Goal: Task Accomplishment & Management: Manage account settings

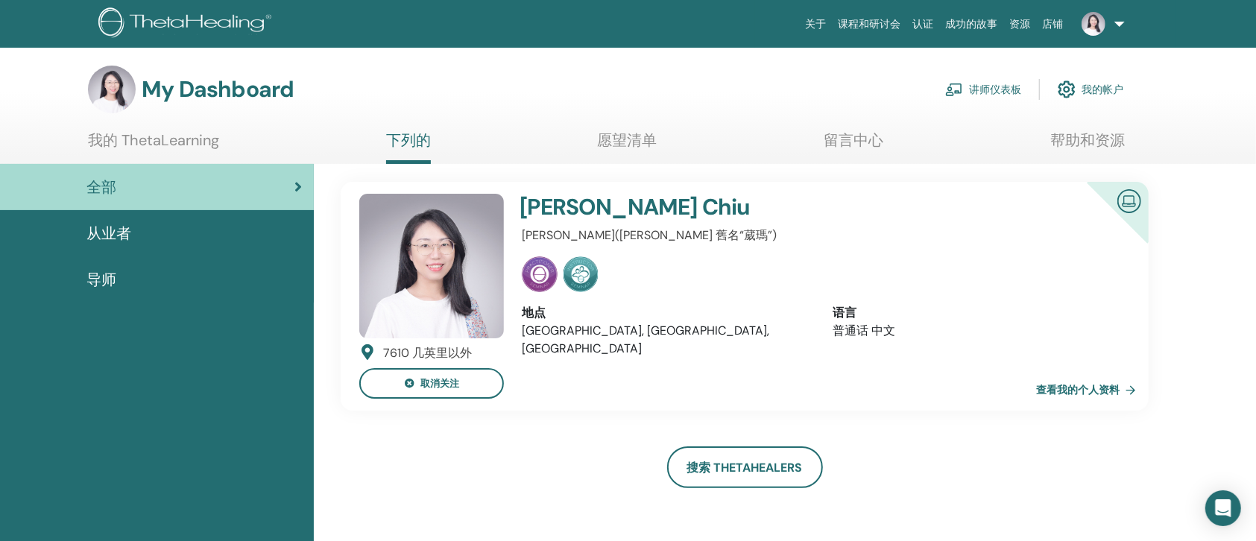
click at [970, 100] on link "讲师仪表板" at bounding box center [983, 89] width 76 height 33
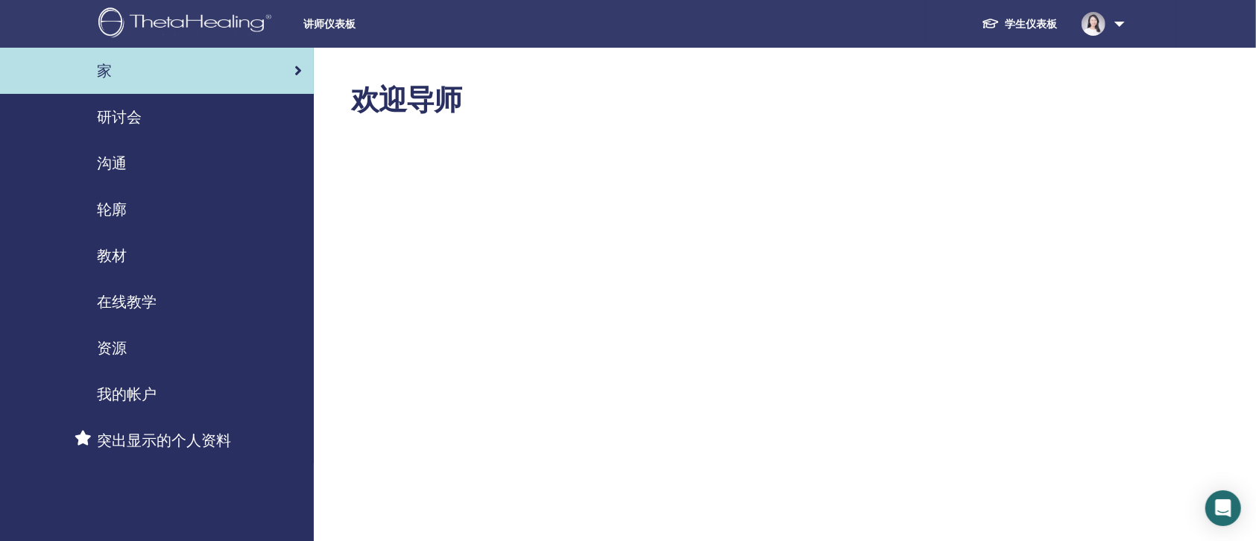
click at [134, 405] on span "我的帐户" at bounding box center [127, 394] width 60 height 22
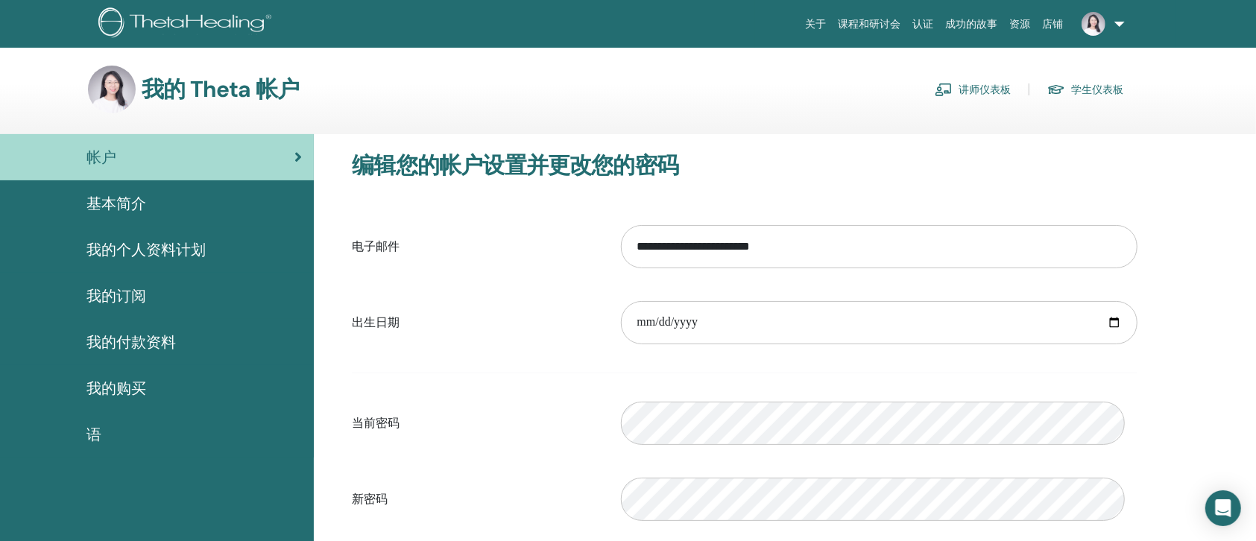
click at [961, 95] on link "讲师仪表板" at bounding box center [972, 89] width 76 height 24
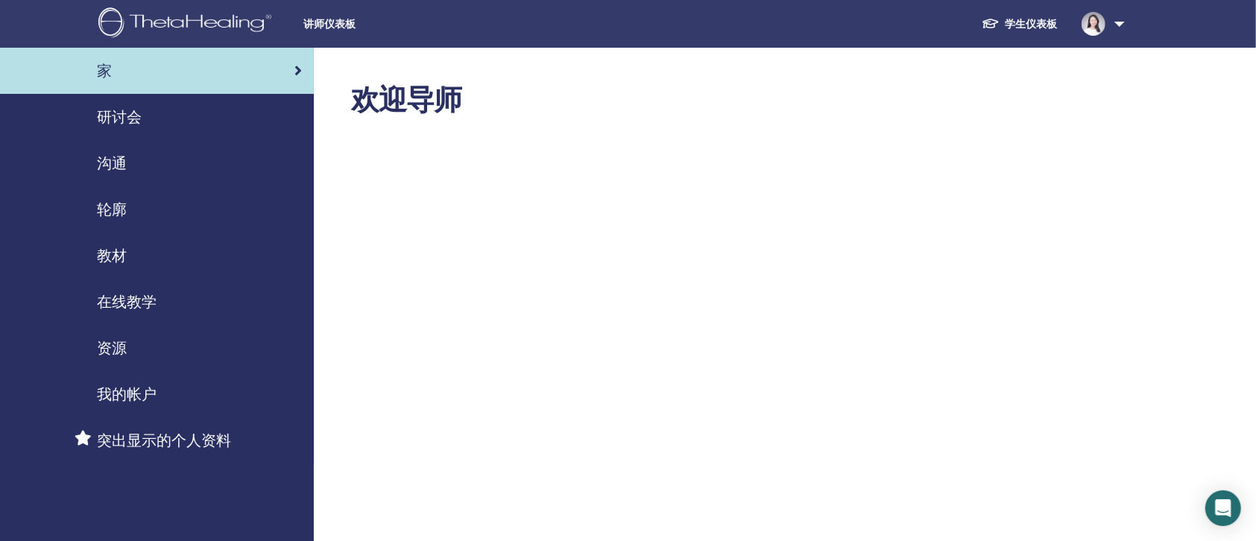
click at [115, 174] on span "沟通" at bounding box center [112, 163] width 30 height 22
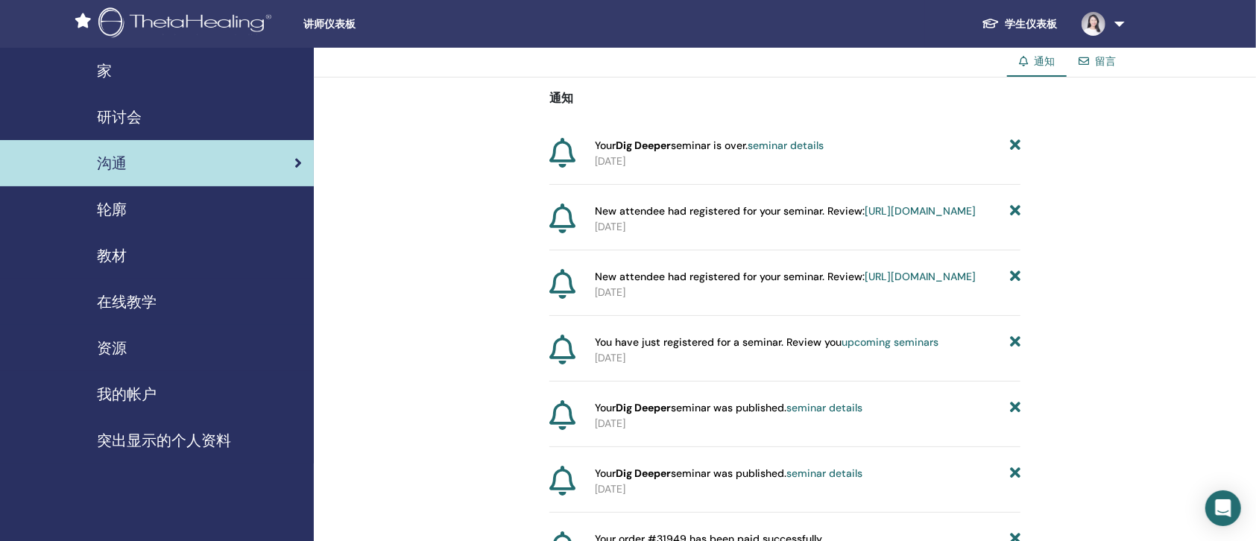
click at [121, 221] on span "轮廓" at bounding box center [112, 209] width 30 height 22
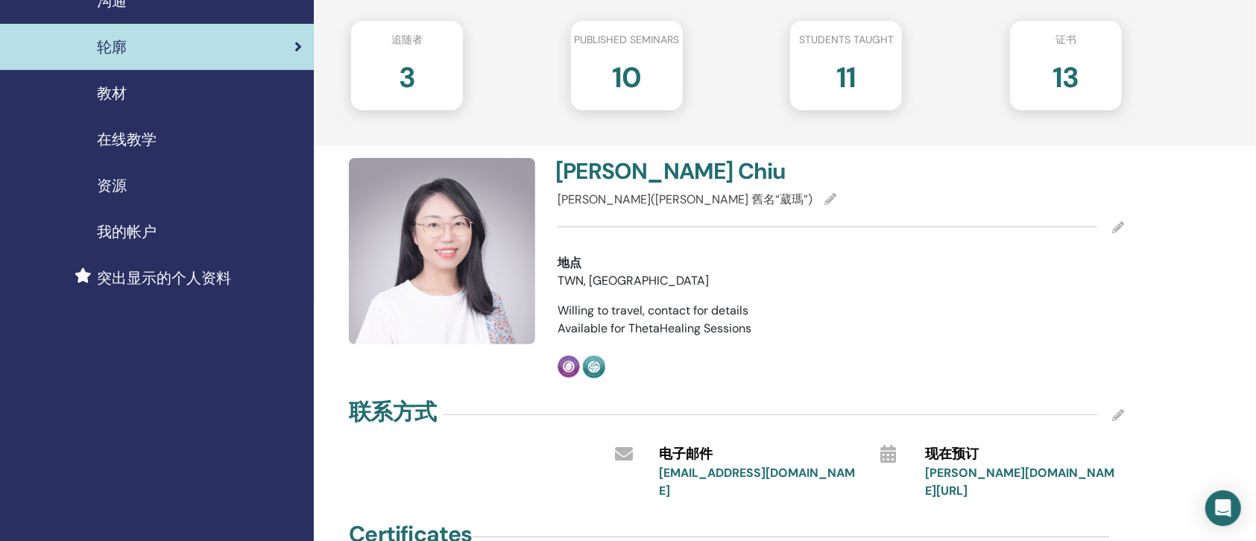
scroll to position [186, 0]
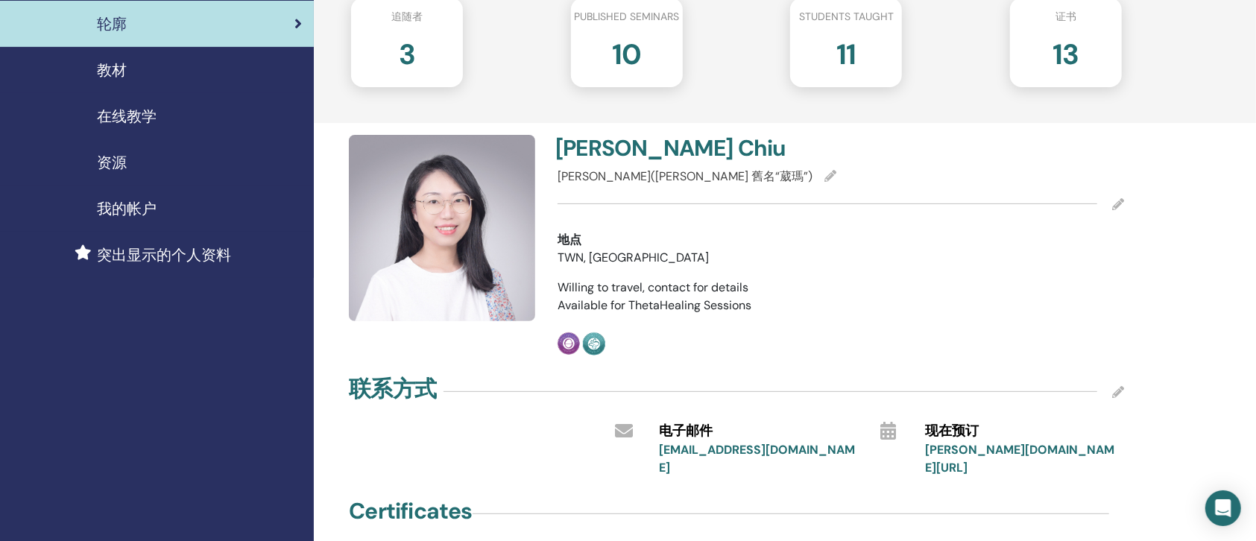
click at [130, 81] on div "教材" at bounding box center [157, 70] width 290 height 22
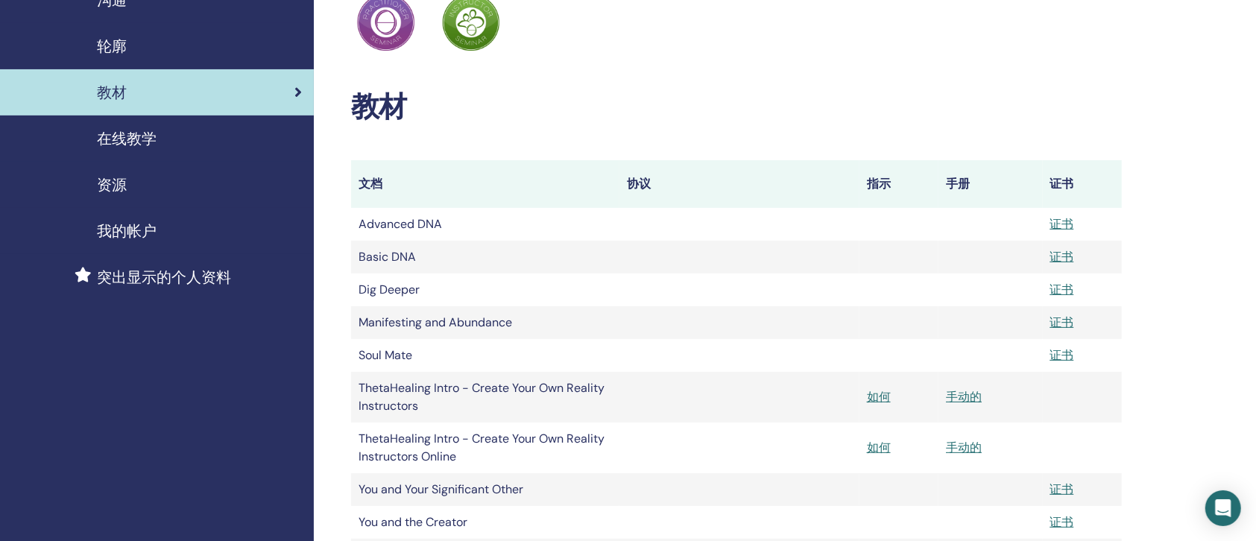
scroll to position [186, 0]
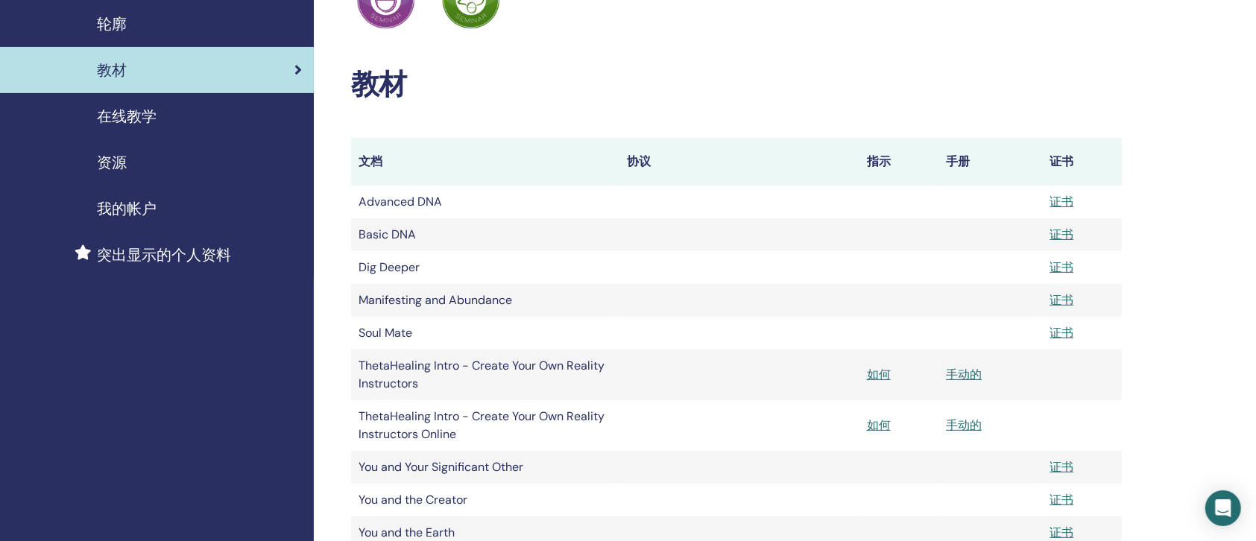
click at [124, 127] on span "在线教学" at bounding box center [127, 116] width 60 height 22
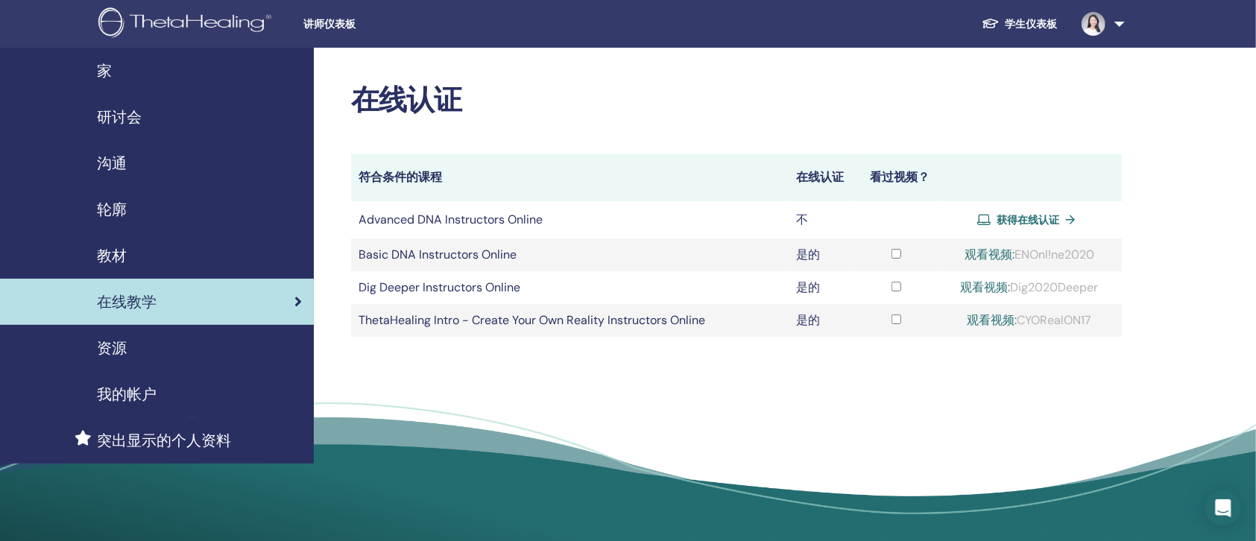
click at [118, 359] on span "资源" at bounding box center [112, 348] width 30 height 22
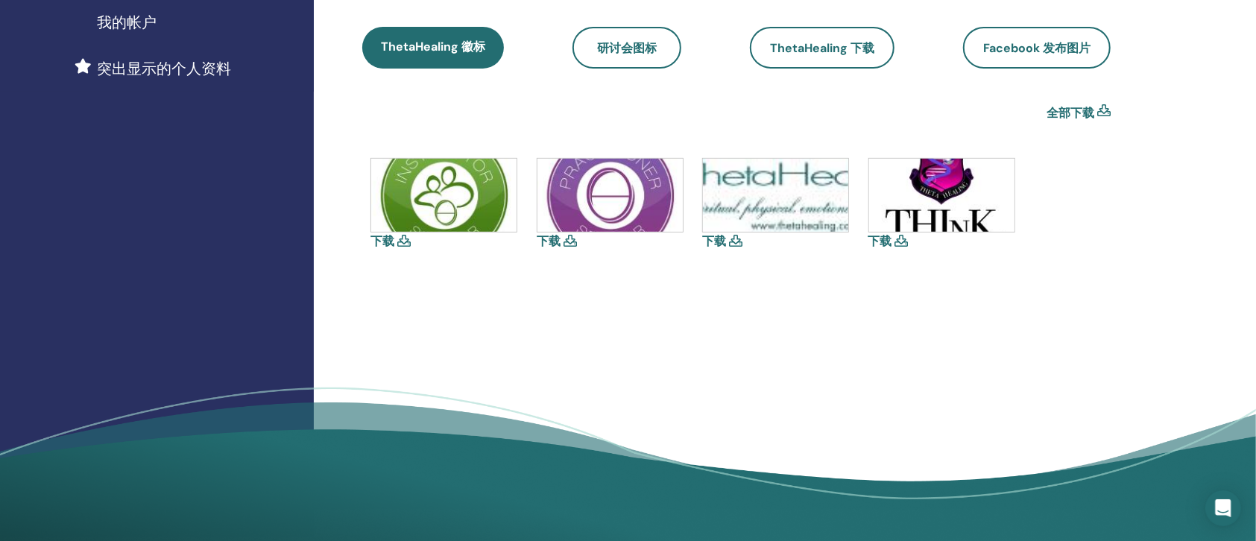
scroll to position [186, 0]
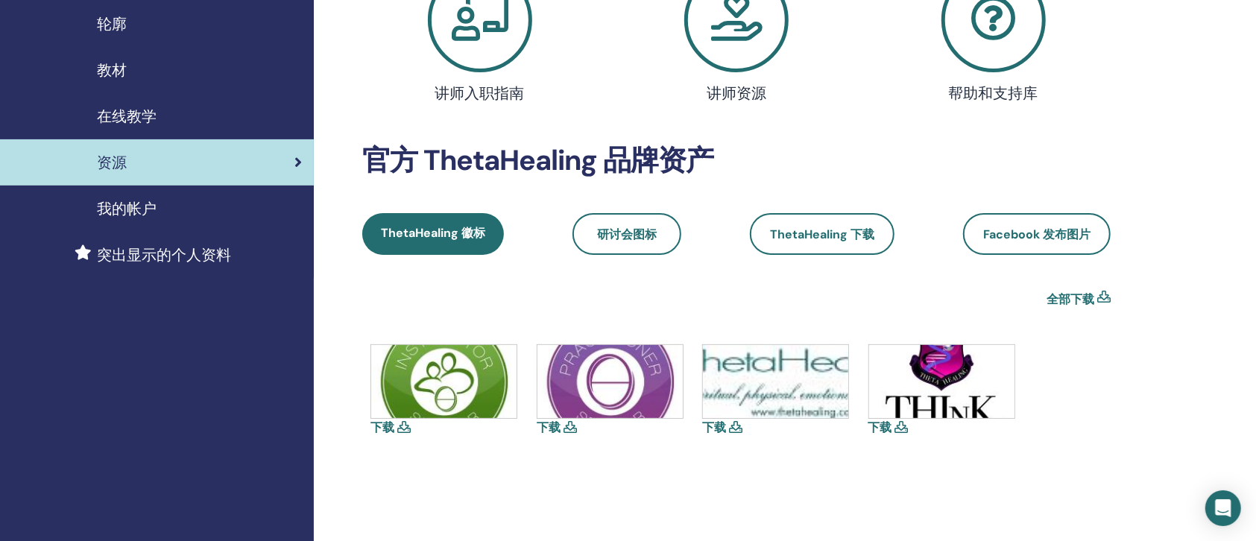
click at [110, 220] on span "我的帐户" at bounding box center [127, 208] width 60 height 22
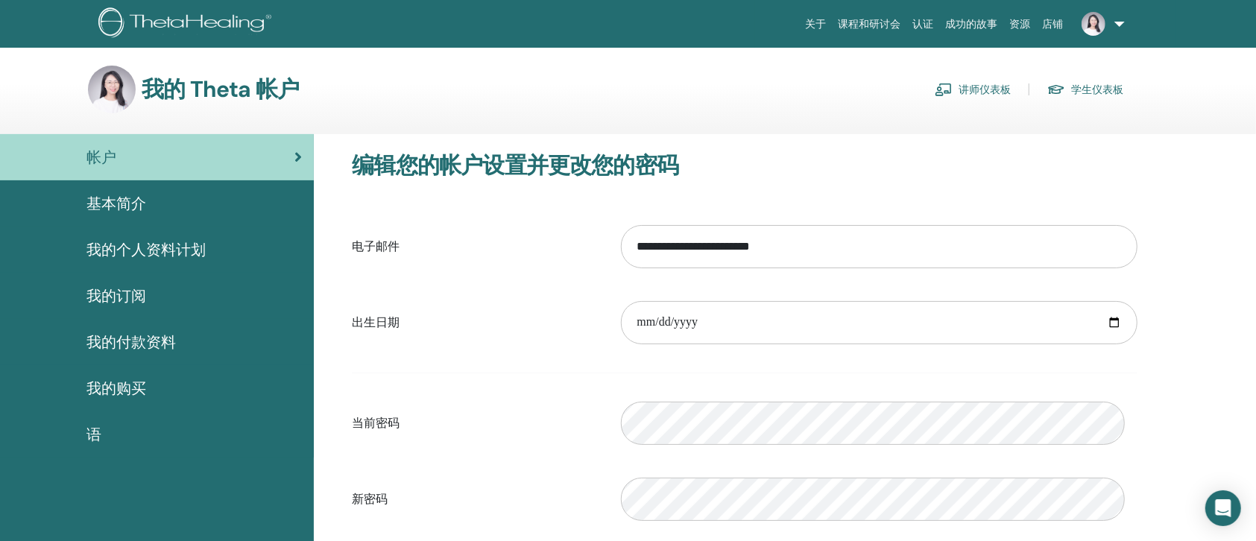
click at [167, 261] on span "我的个人资料计划" at bounding box center [145, 249] width 119 height 22
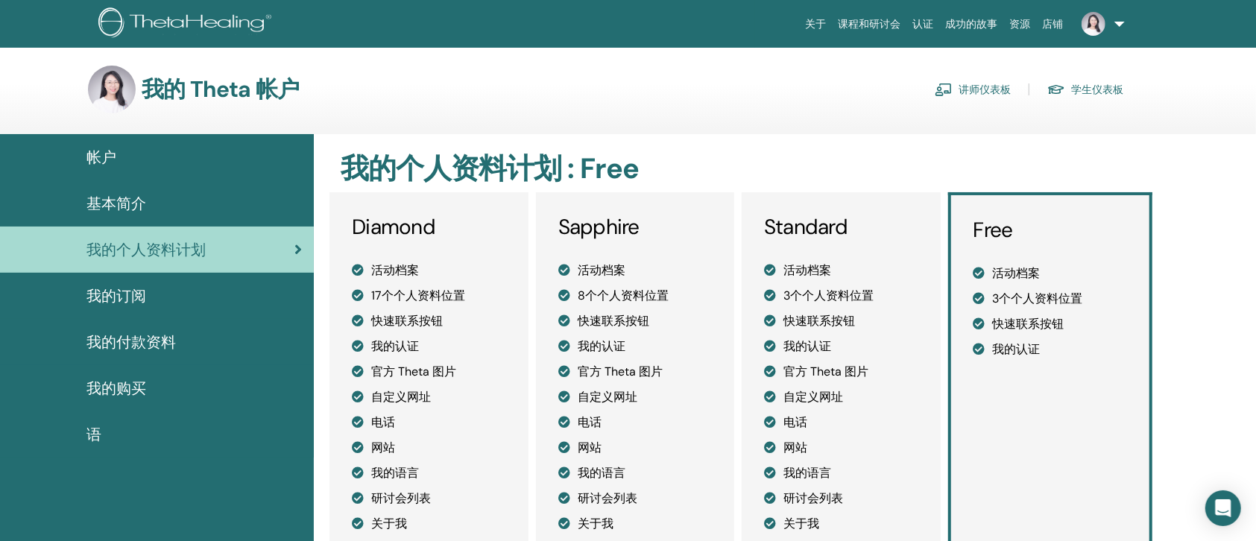
click at [161, 353] on span "我的付款资料" at bounding box center [130, 342] width 89 height 22
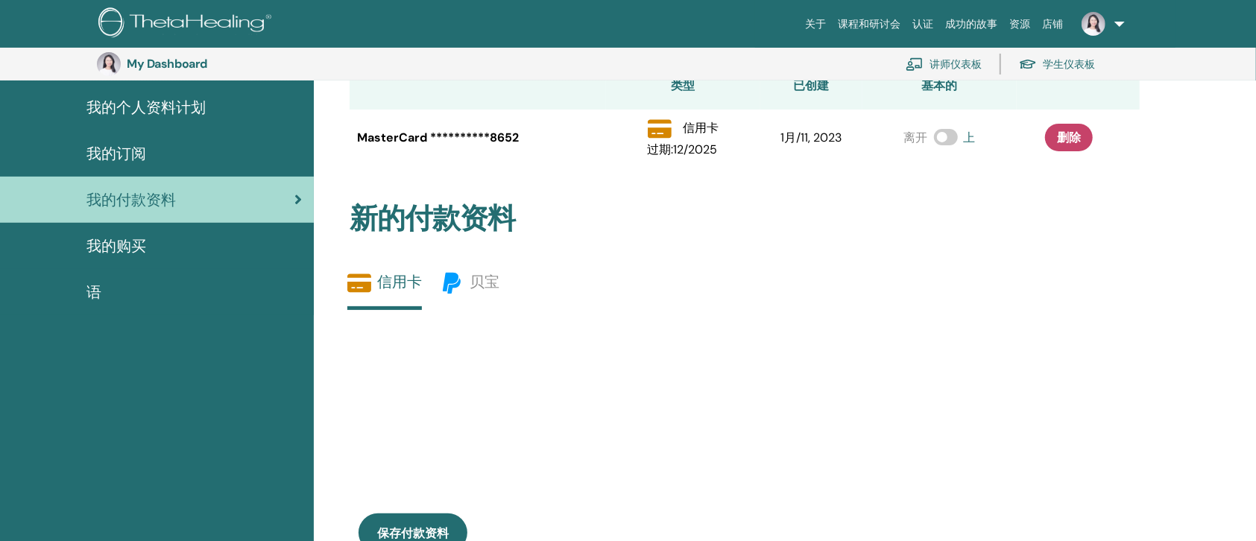
scroll to position [221, 0]
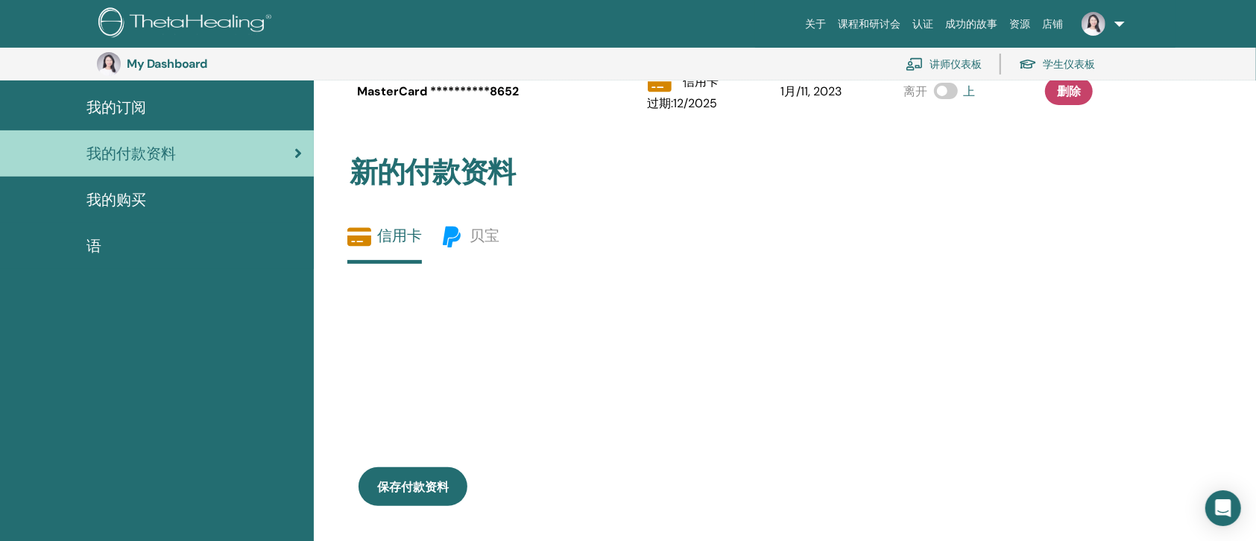
click at [127, 211] on span "我的购买" at bounding box center [116, 200] width 60 height 22
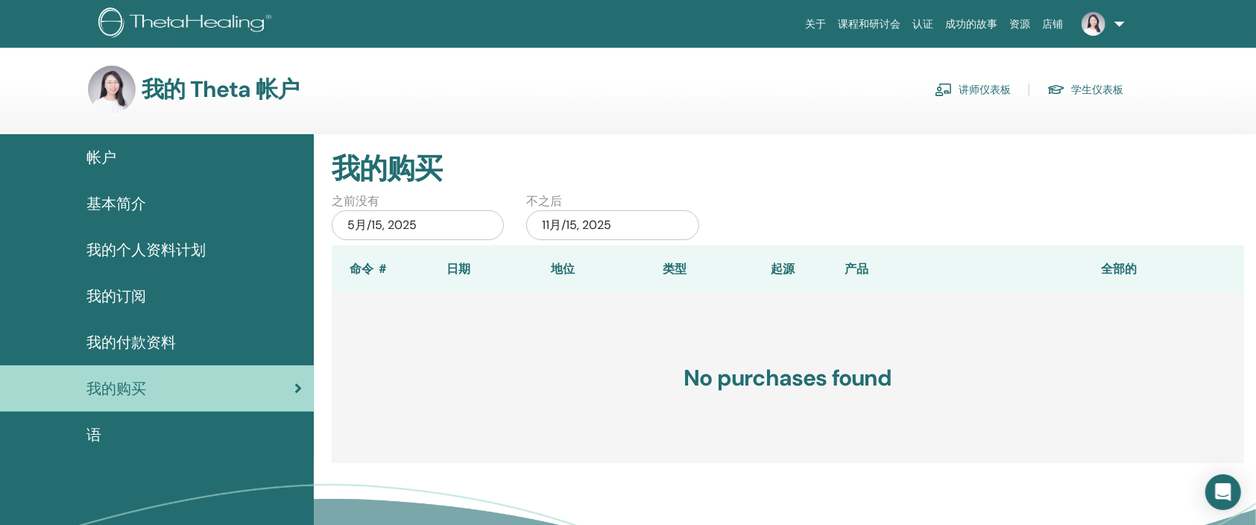
click at [101, 446] on span "语" at bounding box center [93, 434] width 15 height 22
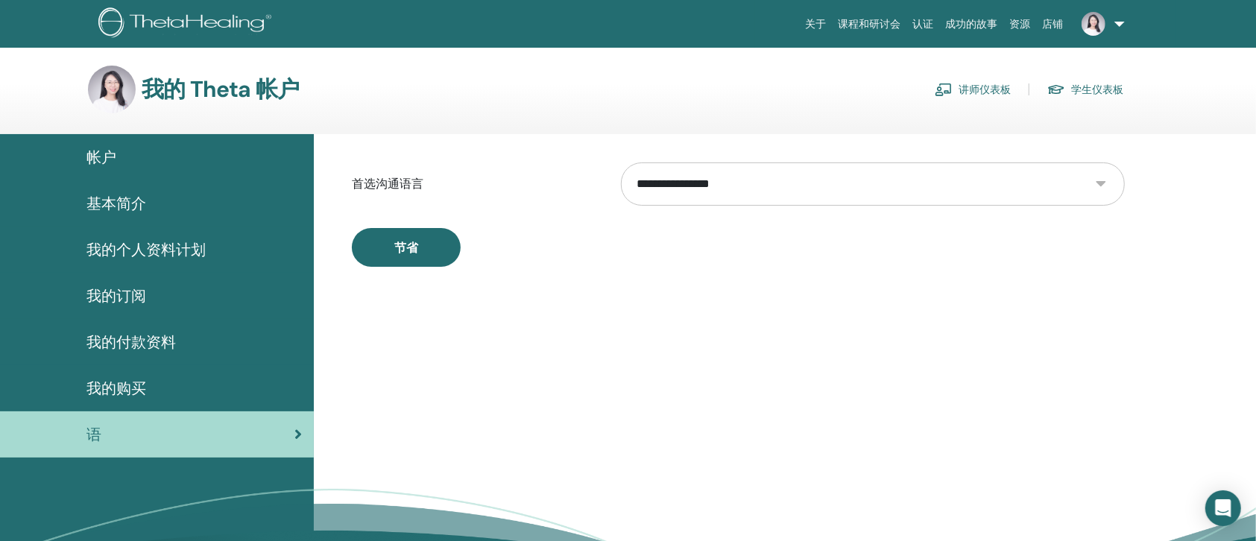
click at [907, 28] on link "认证" at bounding box center [923, 24] width 33 height 28
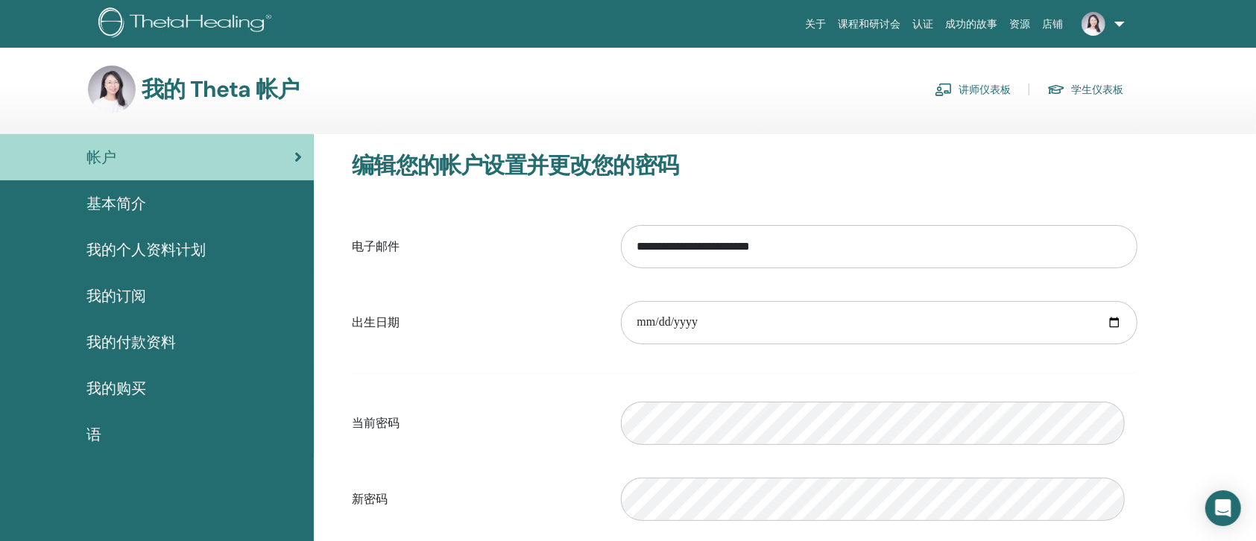
click at [244, 215] on div "基本简介" at bounding box center [157, 203] width 290 height 22
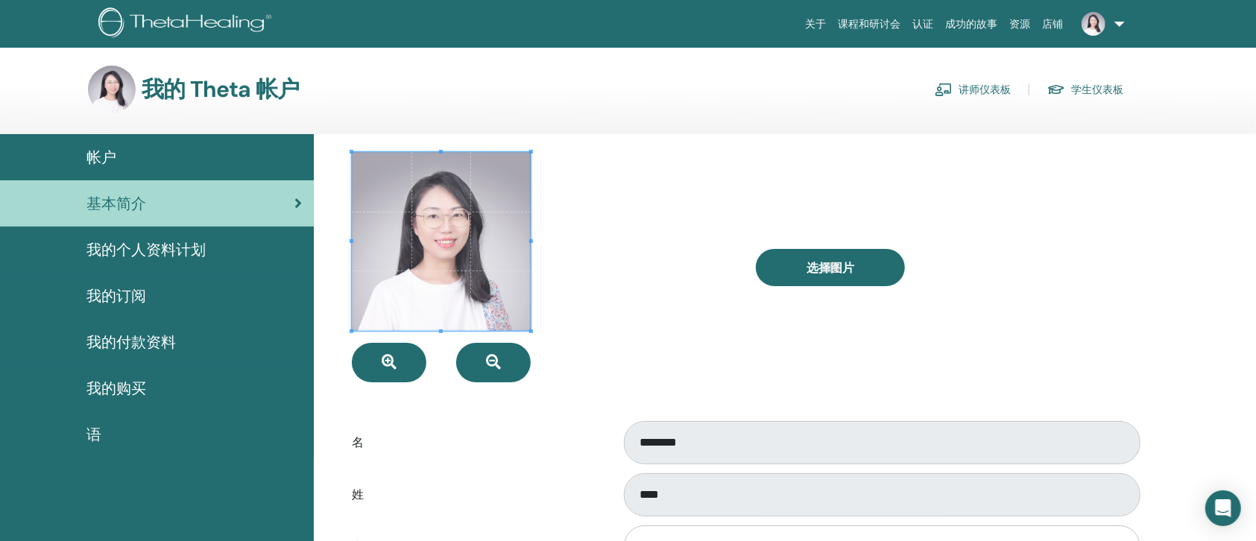
click at [224, 261] on div "我的个人资料计划" at bounding box center [157, 249] width 290 height 22
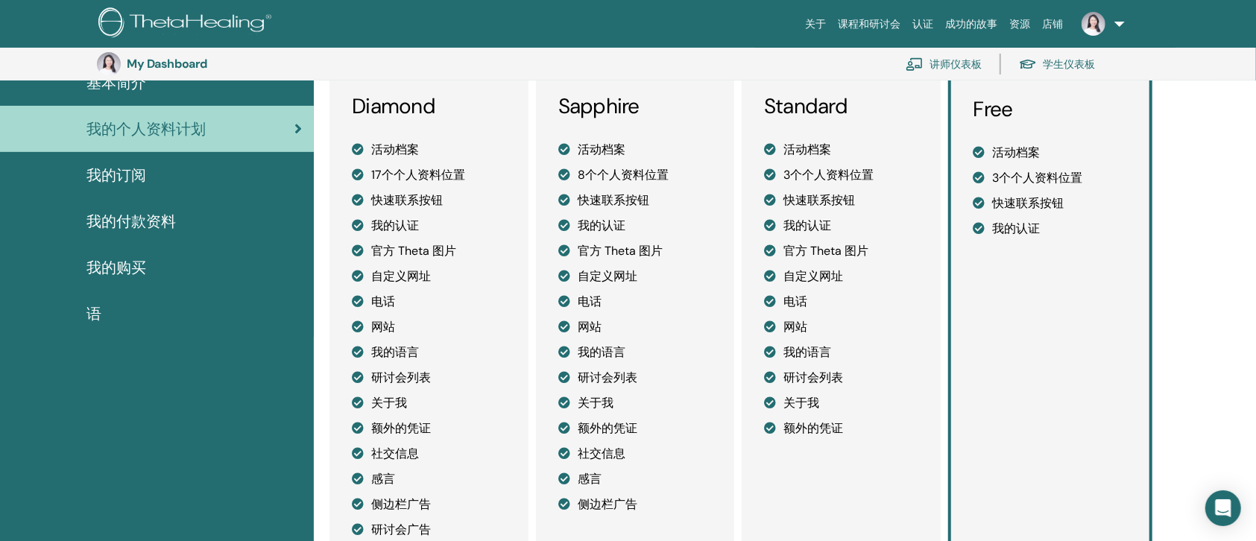
scroll to position [221, 0]
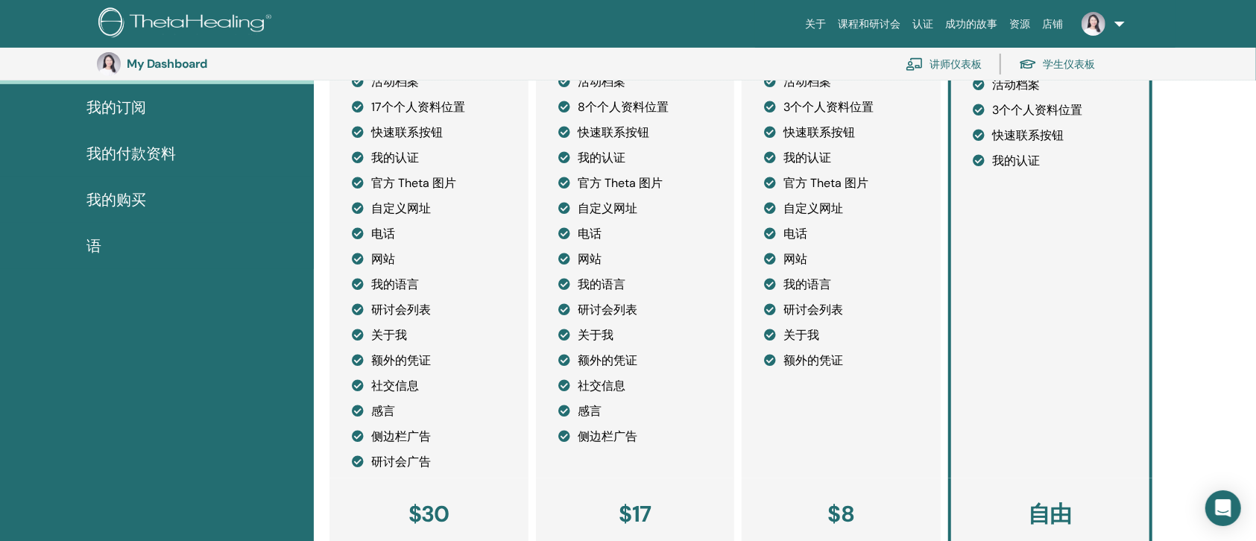
click at [192, 118] on div "我的订阅" at bounding box center [157, 107] width 290 height 22
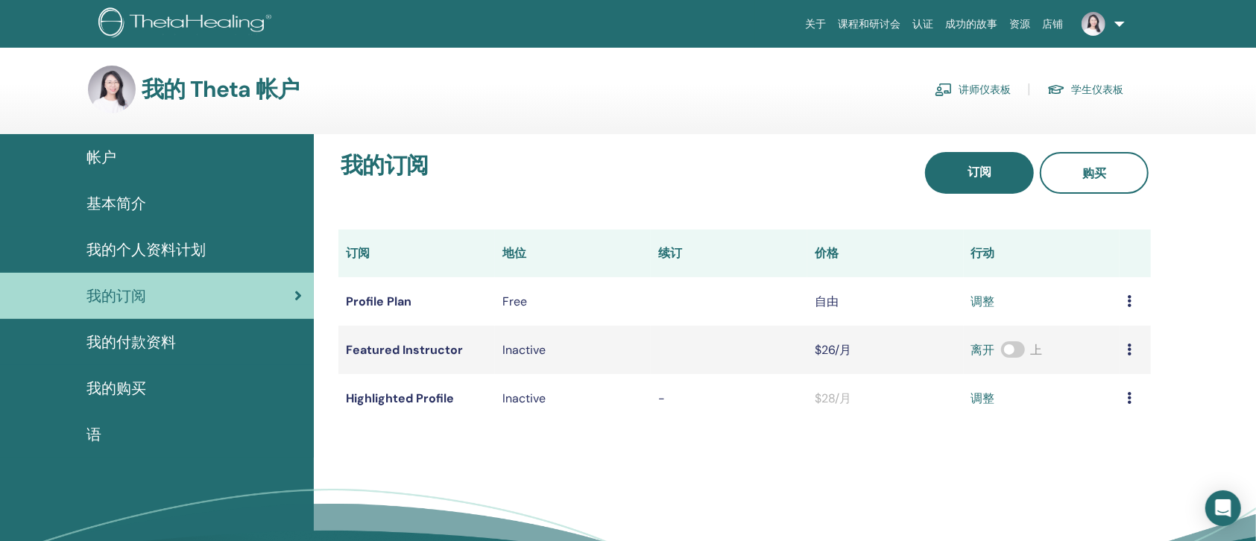
click at [161, 353] on span "我的付款资料" at bounding box center [130, 342] width 89 height 22
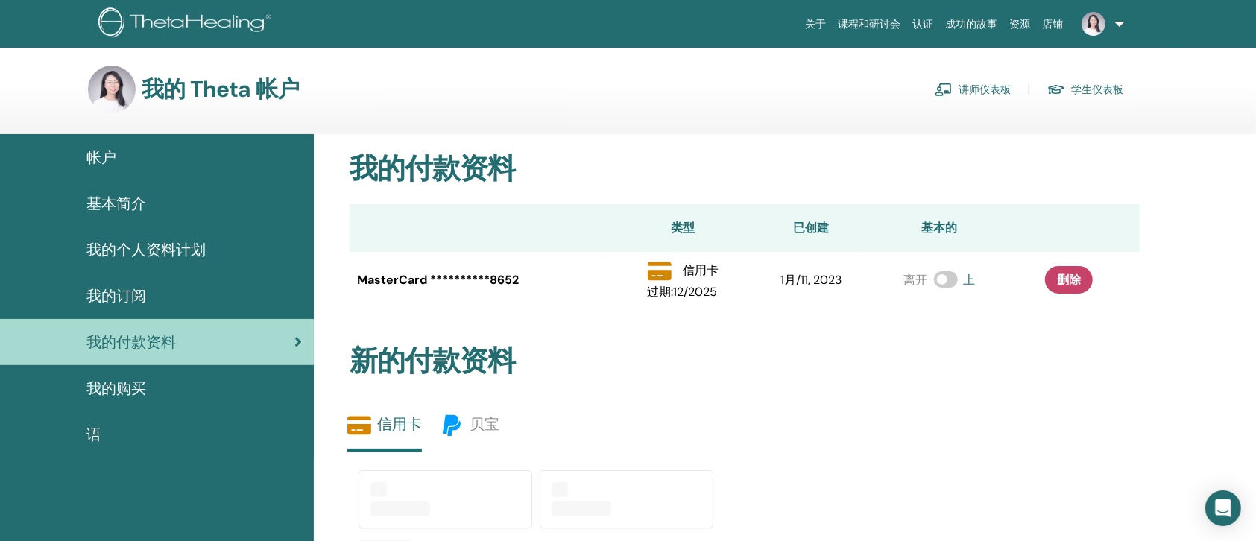
scroll to position [221, 0]
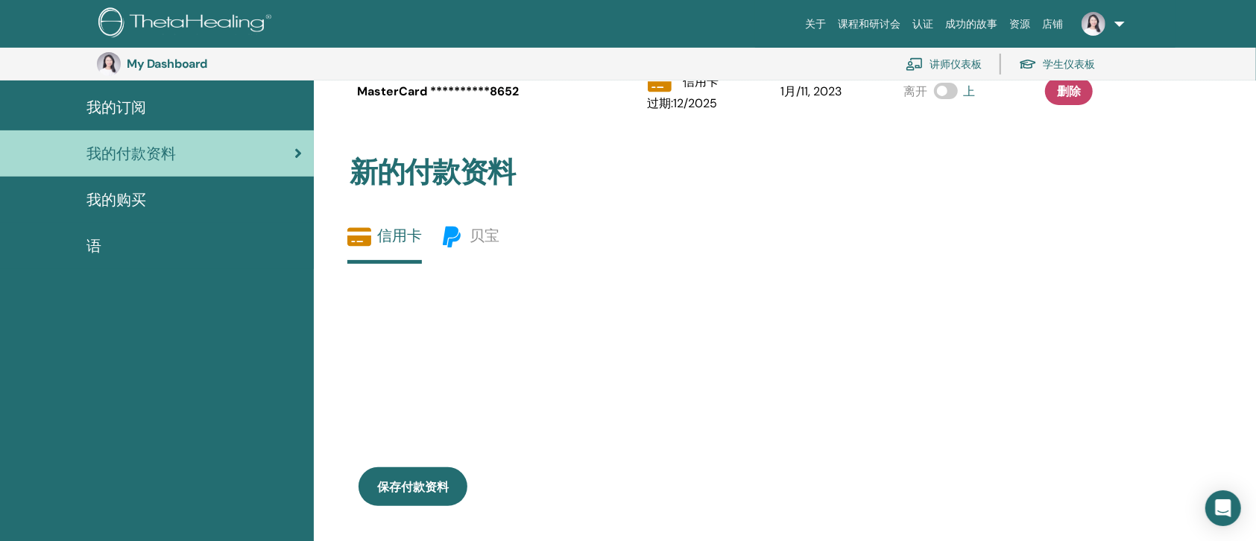
click at [131, 211] on span "我的购买" at bounding box center [116, 200] width 60 height 22
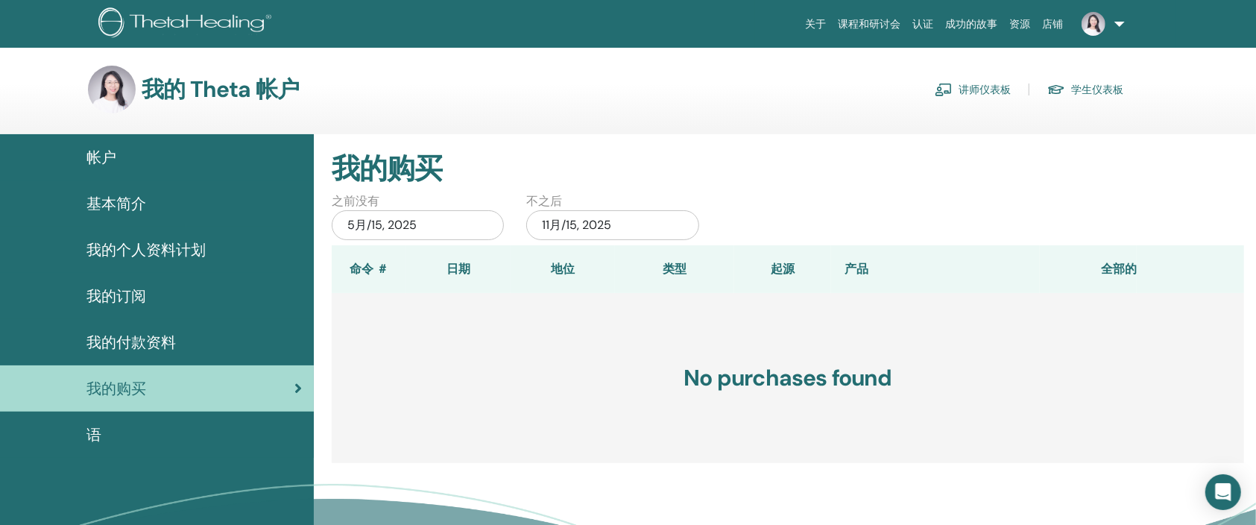
click at [962, 101] on link "讲师仪表板" at bounding box center [972, 89] width 76 height 24
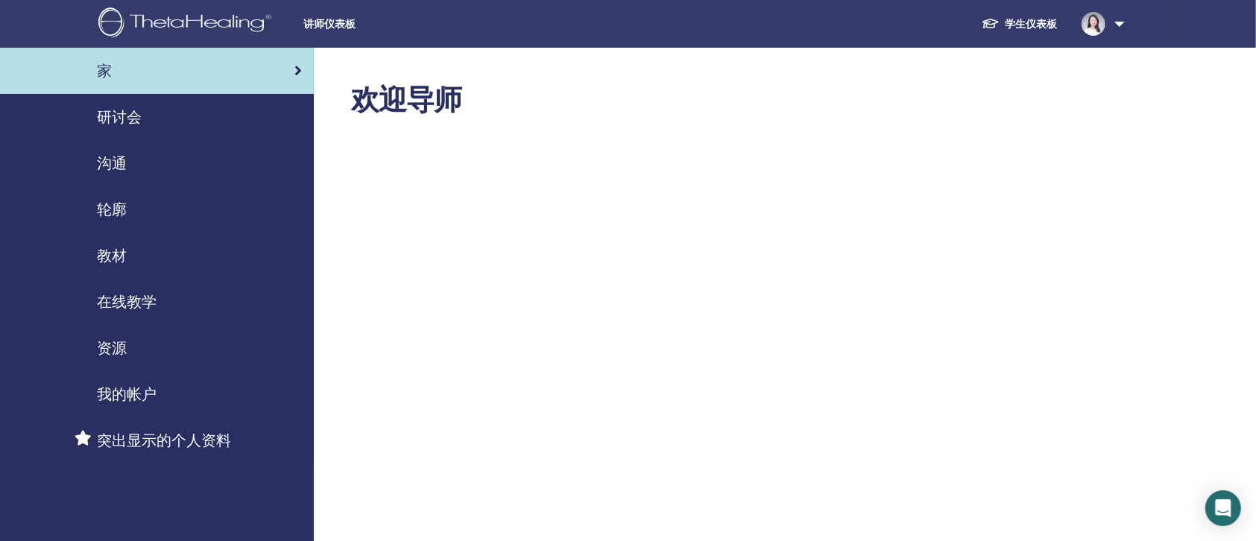
click at [115, 128] on span "研讨会" at bounding box center [119, 117] width 45 height 22
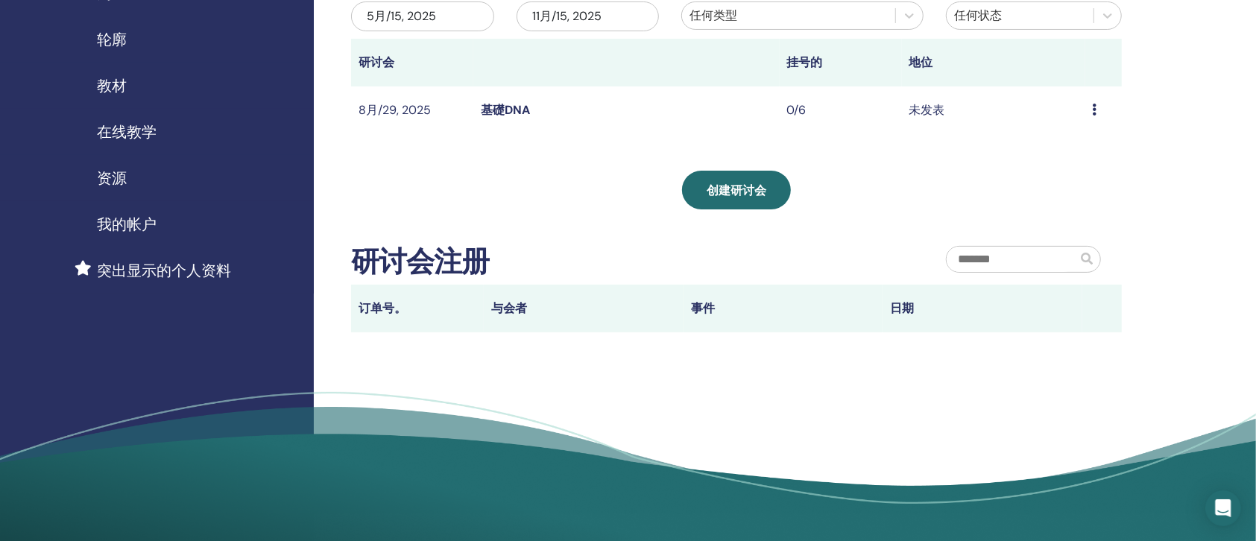
scroll to position [186, 0]
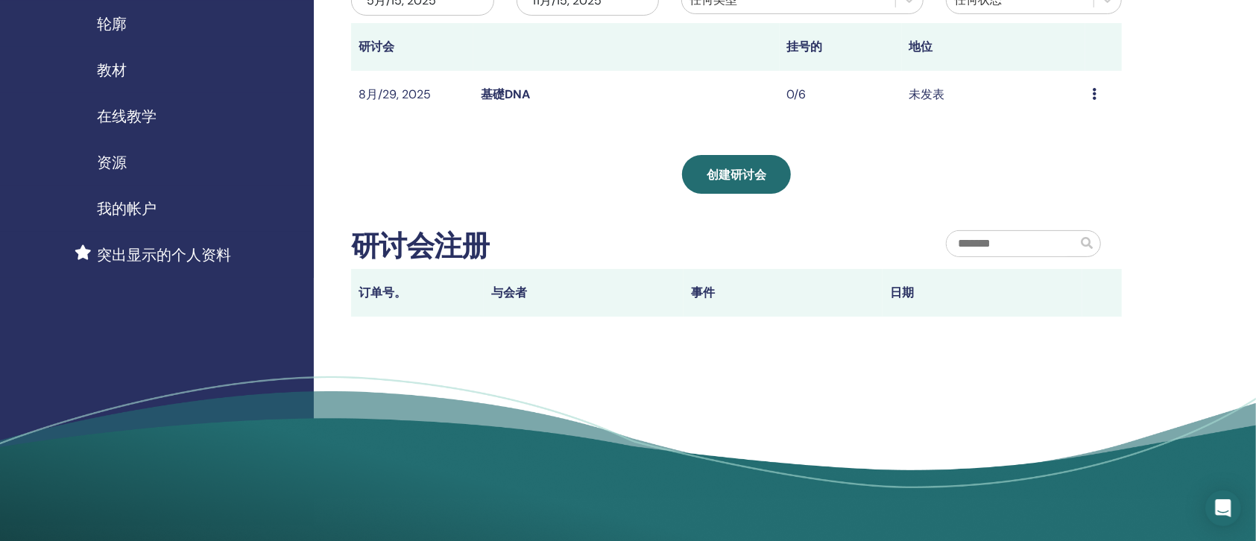
click at [490, 102] on link "基礎DNA" at bounding box center [505, 94] width 49 height 16
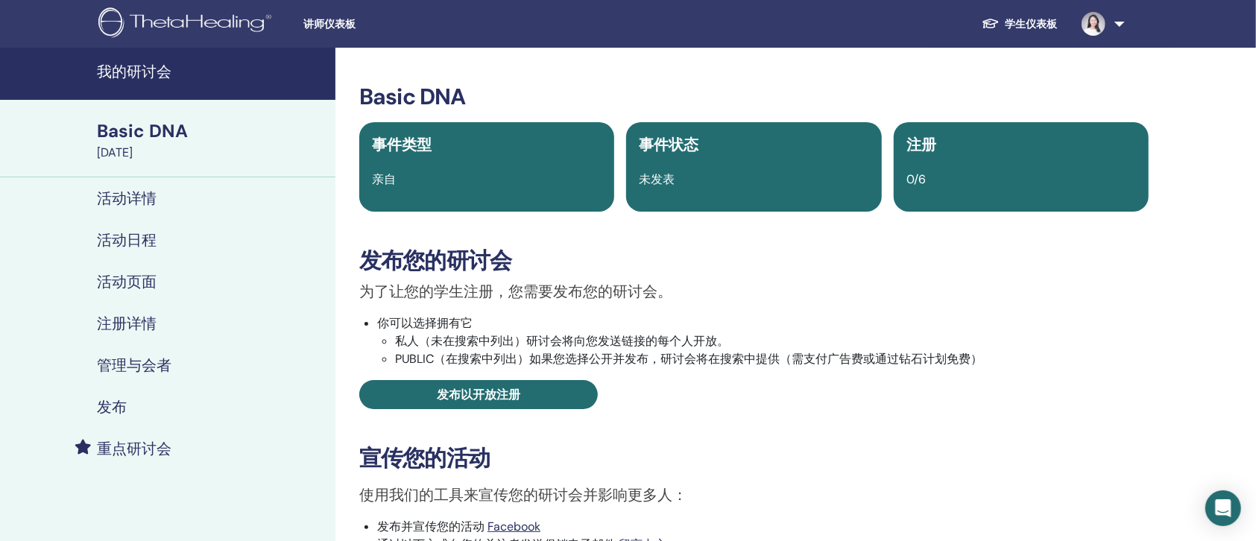
click at [152, 291] on h4 "活动页面" at bounding box center [127, 282] width 60 height 18
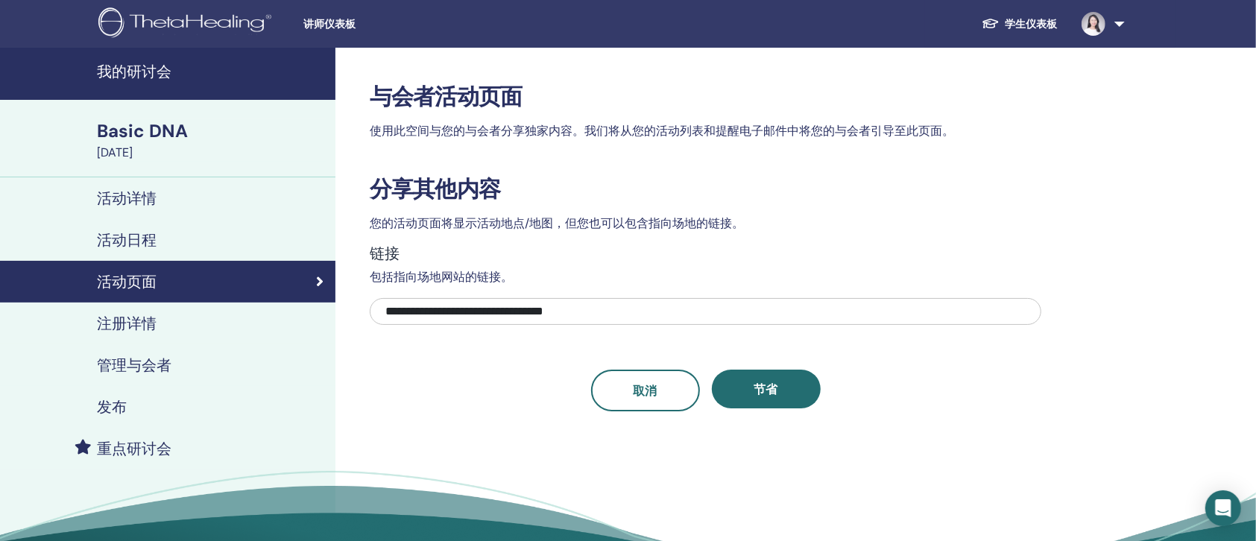
click at [153, 332] on h4 "注册详情" at bounding box center [127, 323] width 60 height 18
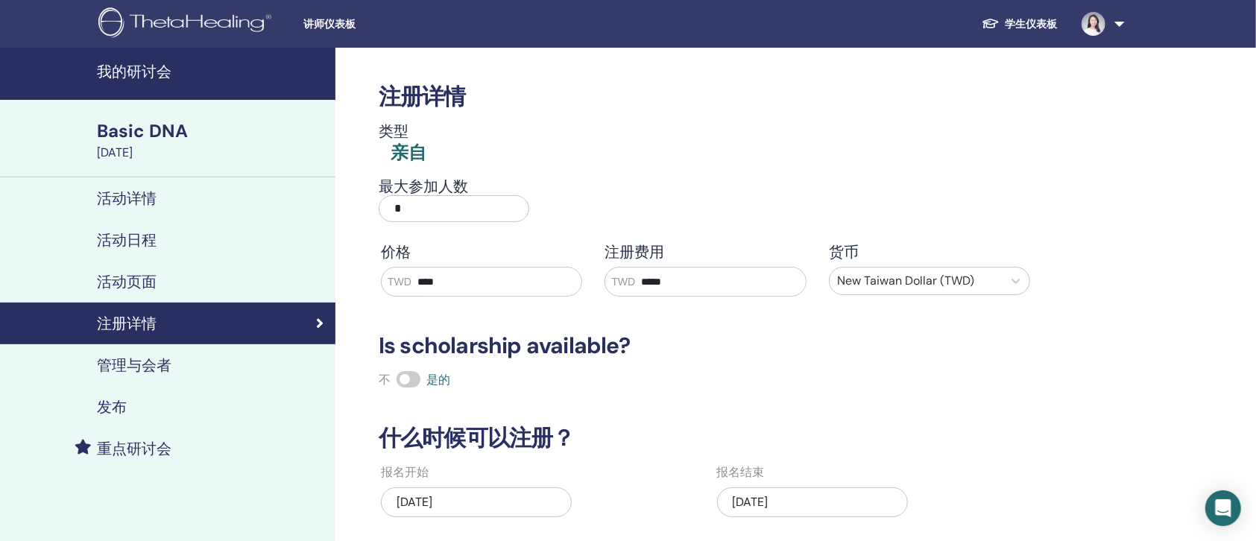
click at [715, 296] on input "*****" at bounding box center [720, 281] width 171 height 28
drag, startPoint x: 510, startPoint y: 342, endPoint x: 384, endPoint y: 342, distance: 126.7
click at [384, 297] on div "价格 TWD ****" at bounding box center [482, 270] width 224 height 54
type input "*****"
drag, startPoint x: 737, startPoint y: 332, endPoint x: 579, endPoint y: 326, distance: 158.1
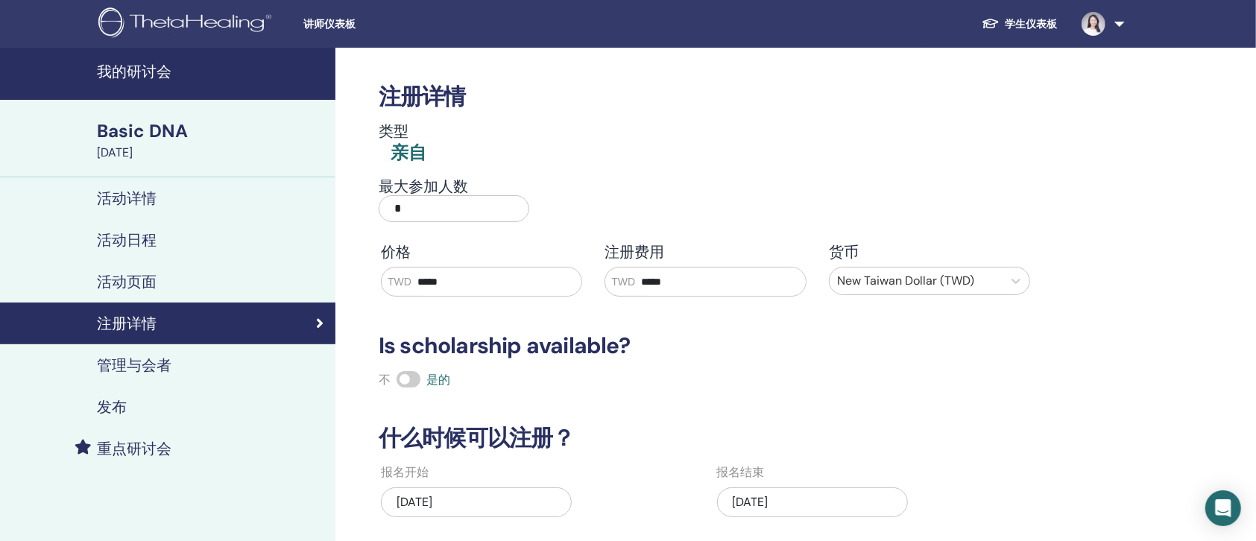
click at [579, 297] on div "价格 TWD ***** 注册费用 TWD ***** 货币 New Taiwan Dollar (TWD)" at bounding box center [705, 270] width 671 height 54
type input "****"
click at [890, 389] on div "不 是的" at bounding box center [705, 380] width 671 height 18
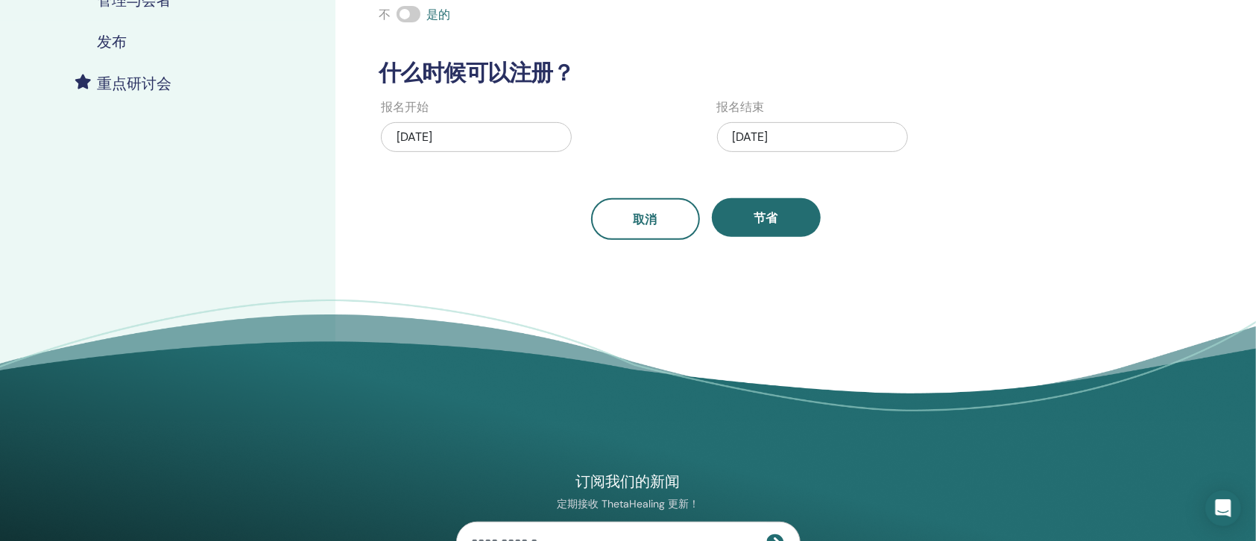
scroll to position [372, 0]
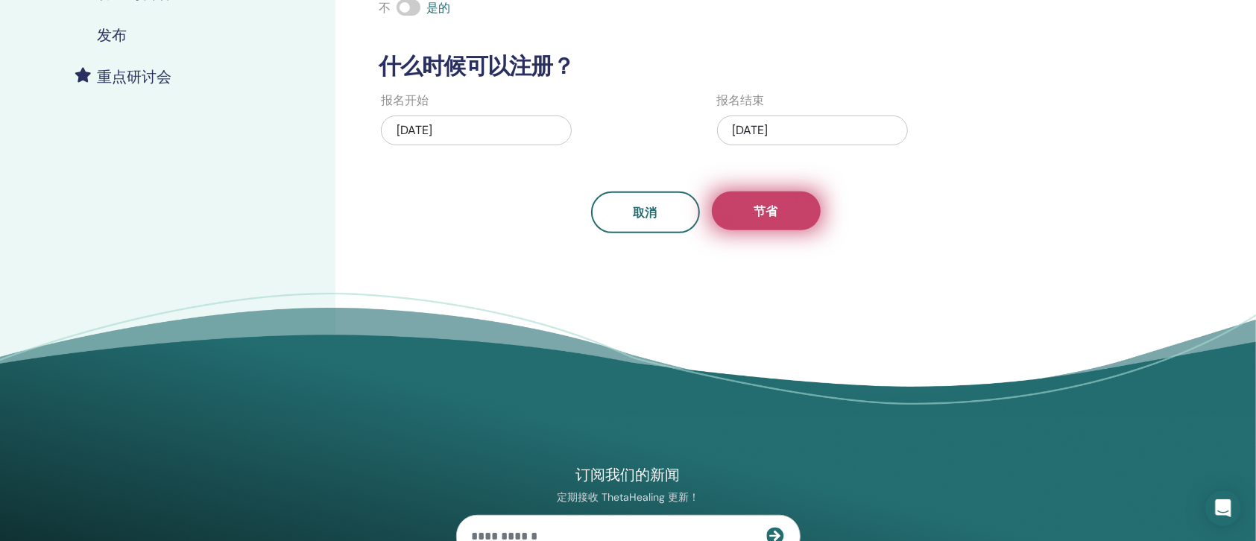
click at [799, 230] on button "节省" at bounding box center [766, 210] width 109 height 39
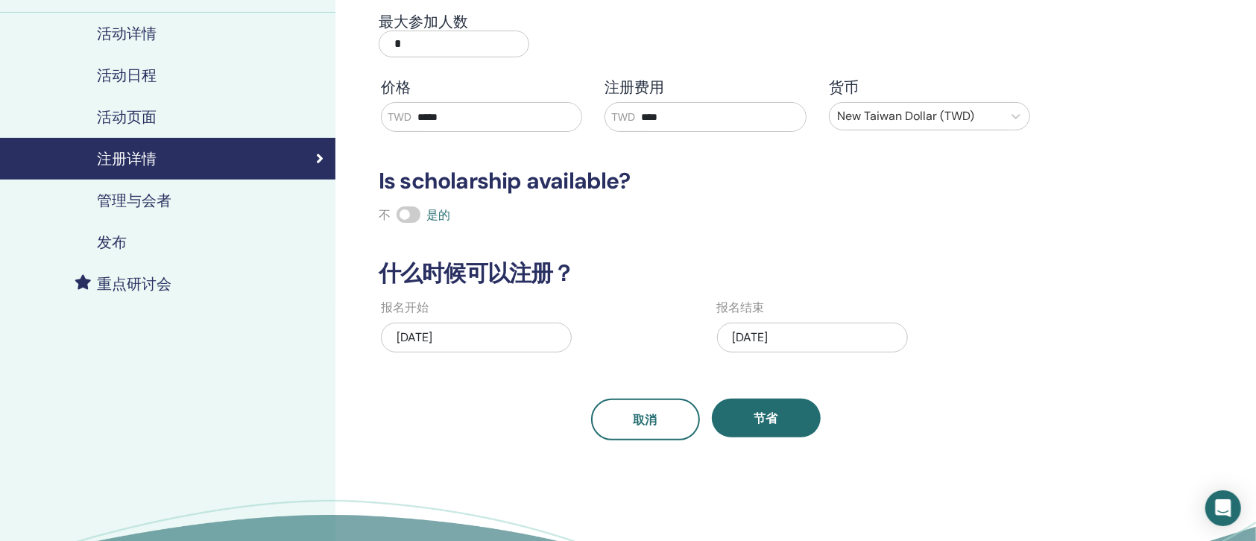
scroll to position [0, 0]
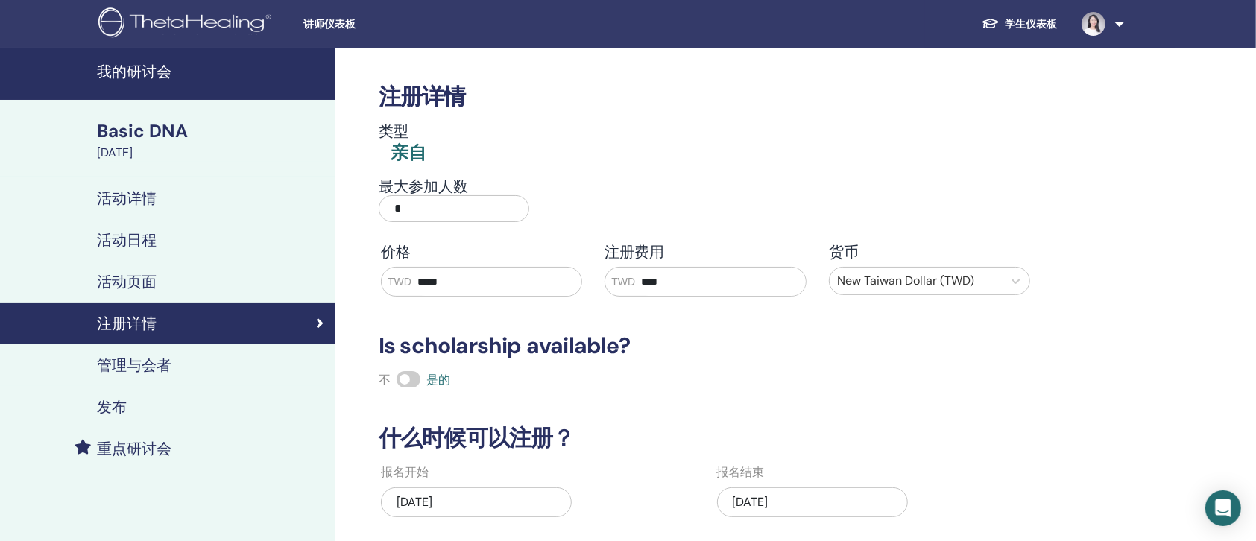
click at [1042, 381] on div "注册详情 类型 亲自 最大参加人数 * 价格 TWD ***** 注册费用 TWD **** 货币 New Taiwan Dollar (TWD) Is sc…" at bounding box center [753, 431] width 837 height 766
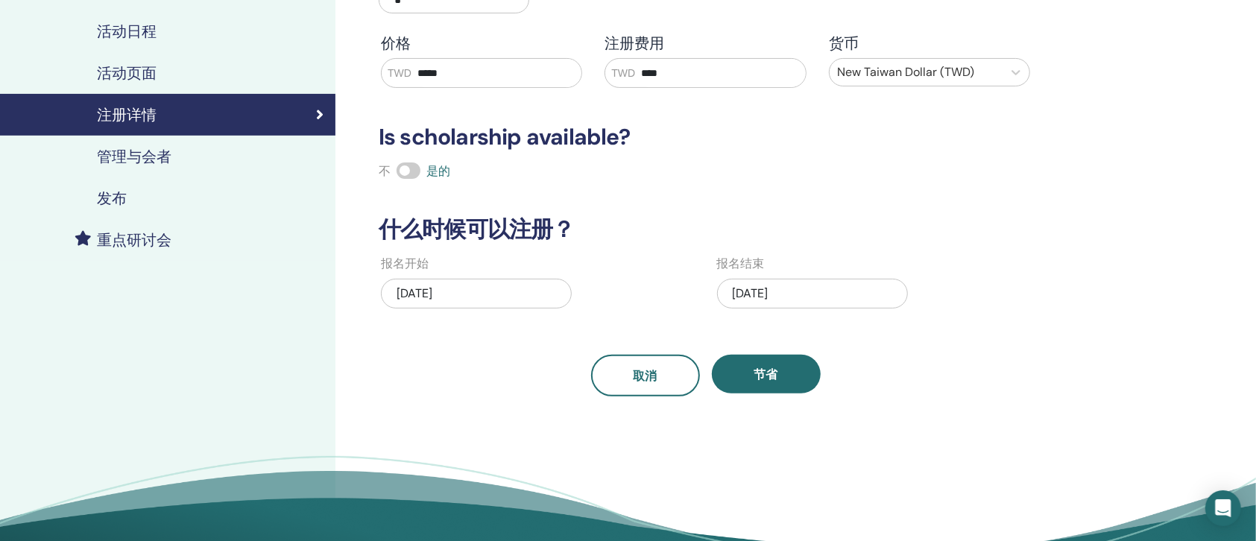
scroll to position [186, 0]
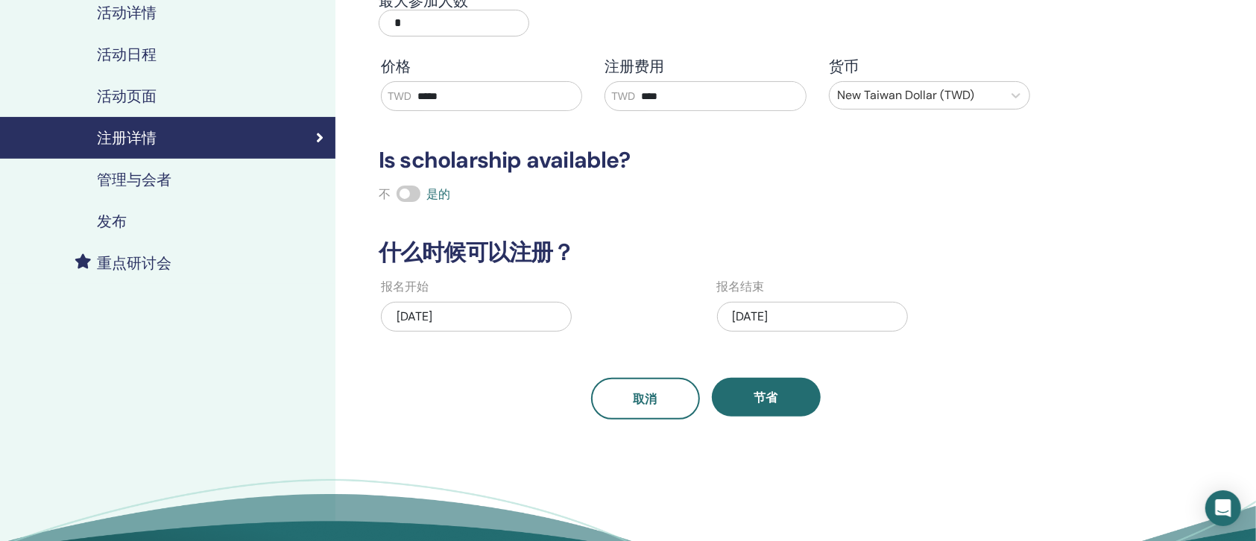
click at [209, 189] on div "管理与会者" at bounding box center [167, 180] width 311 height 18
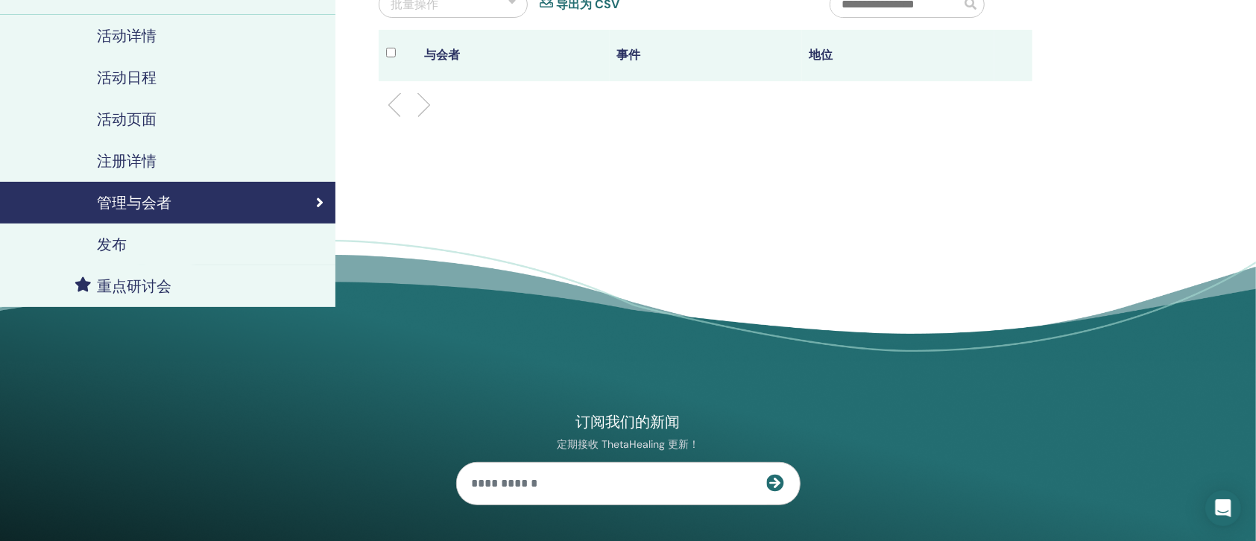
scroll to position [186, 0]
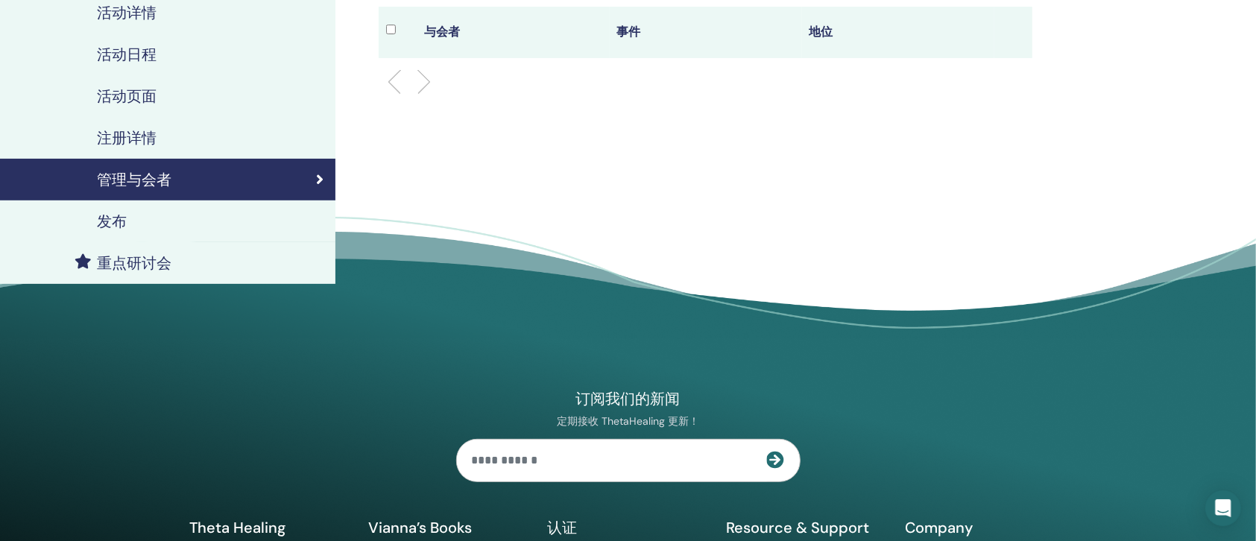
click at [236, 230] on div "发布" at bounding box center [167, 221] width 311 height 18
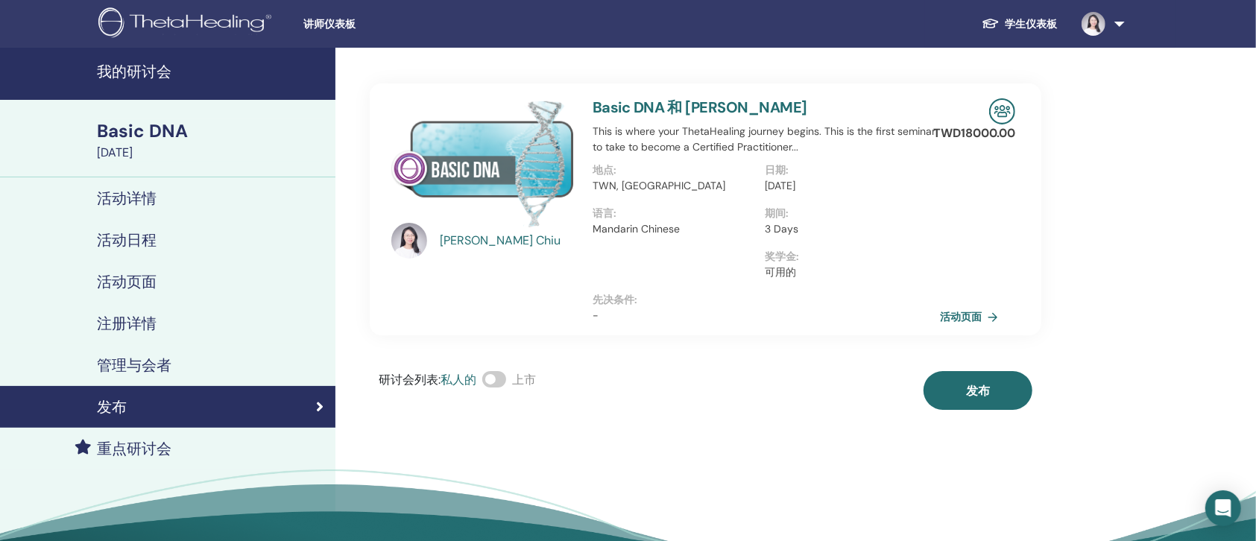
click at [972, 328] on link "活动页面" at bounding box center [972, 316] width 64 height 22
click at [148, 332] on h4 "注册详情" at bounding box center [127, 323] width 60 height 18
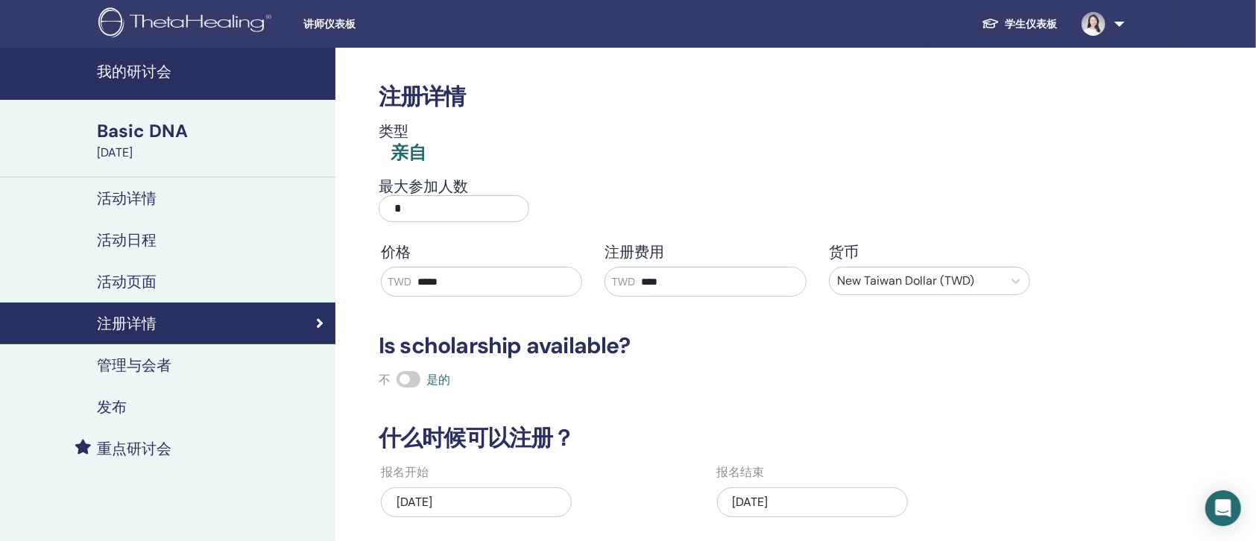
click at [203, 23] on img at bounding box center [187, 24] width 178 height 34
